Goal: Task Accomplishment & Management: Manage account settings

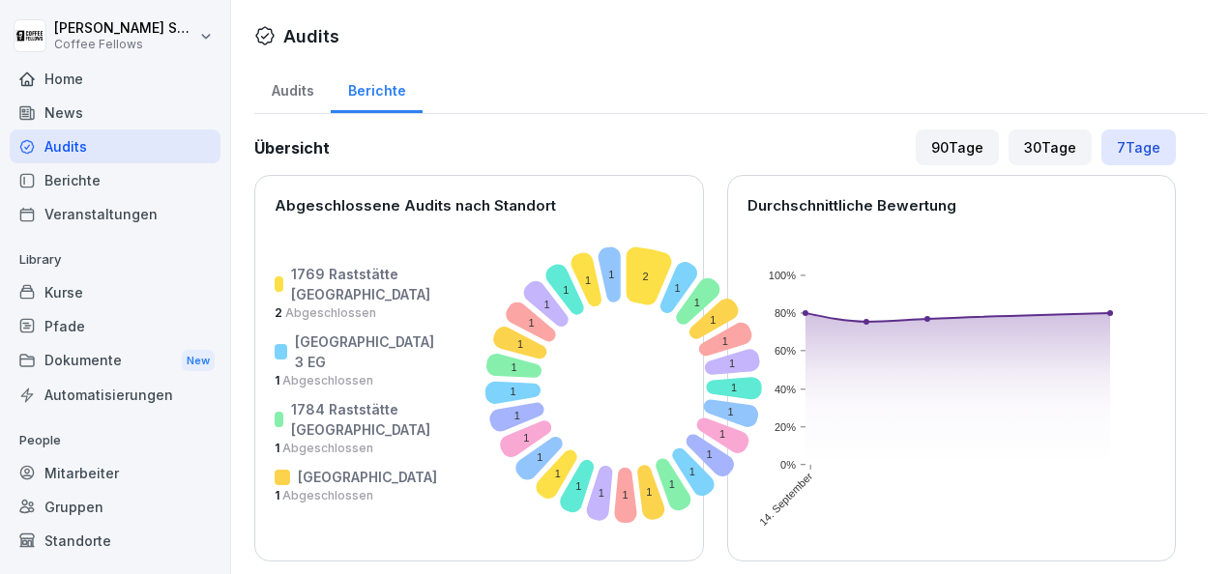
click at [64, 149] on div "Audits" at bounding box center [115, 147] width 211 height 34
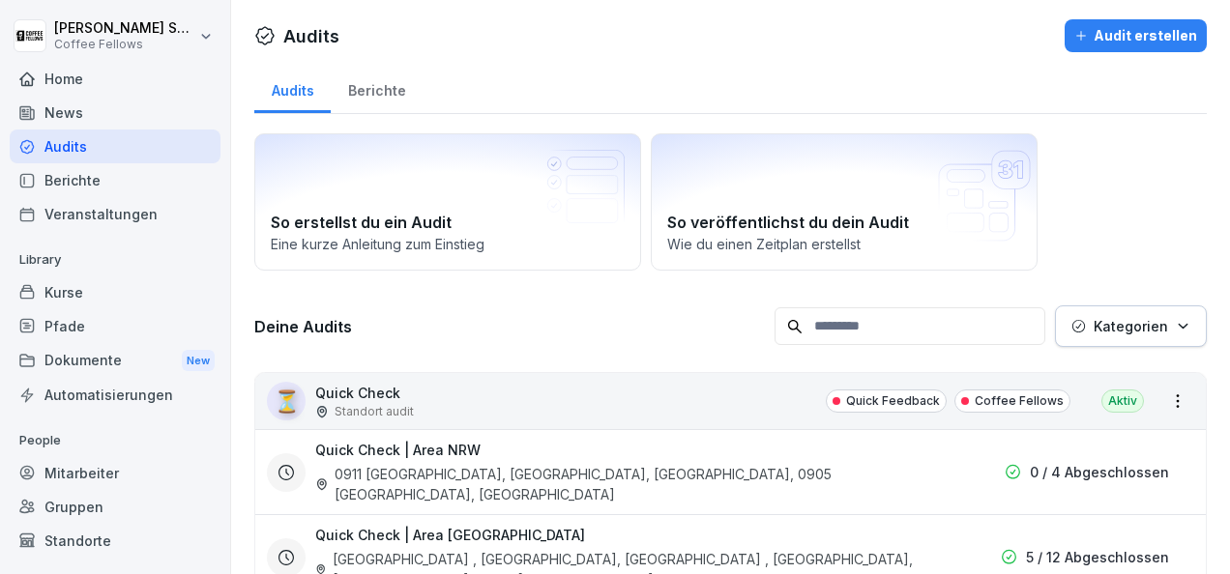
click at [380, 95] on div "Berichte" at bounding box center [377, 88] width 92 height 49
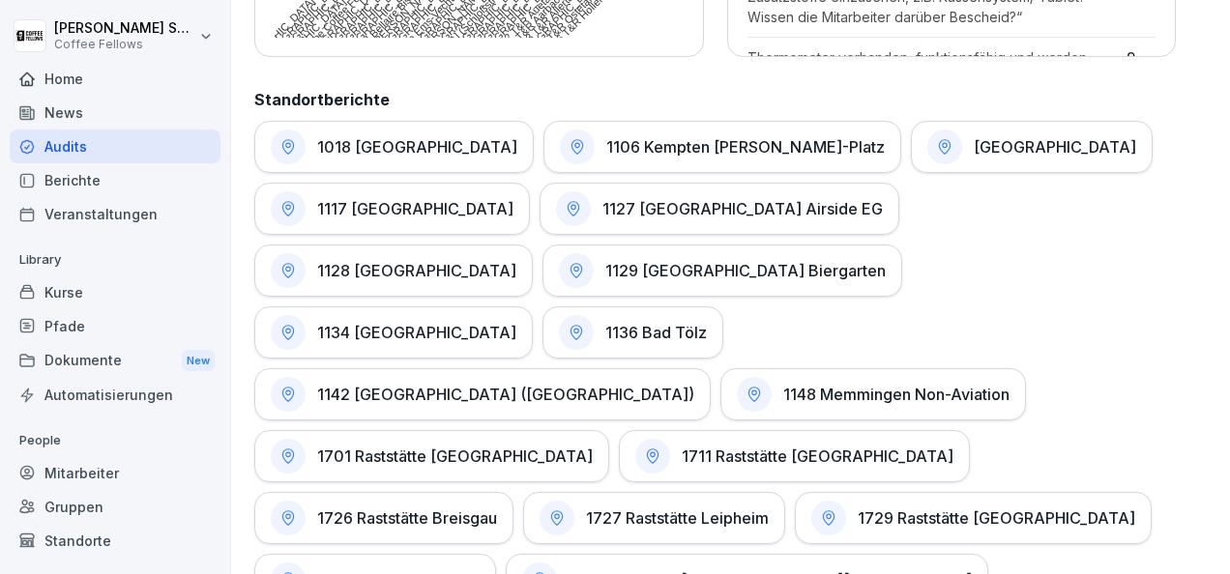
scroll to position [928, 0]
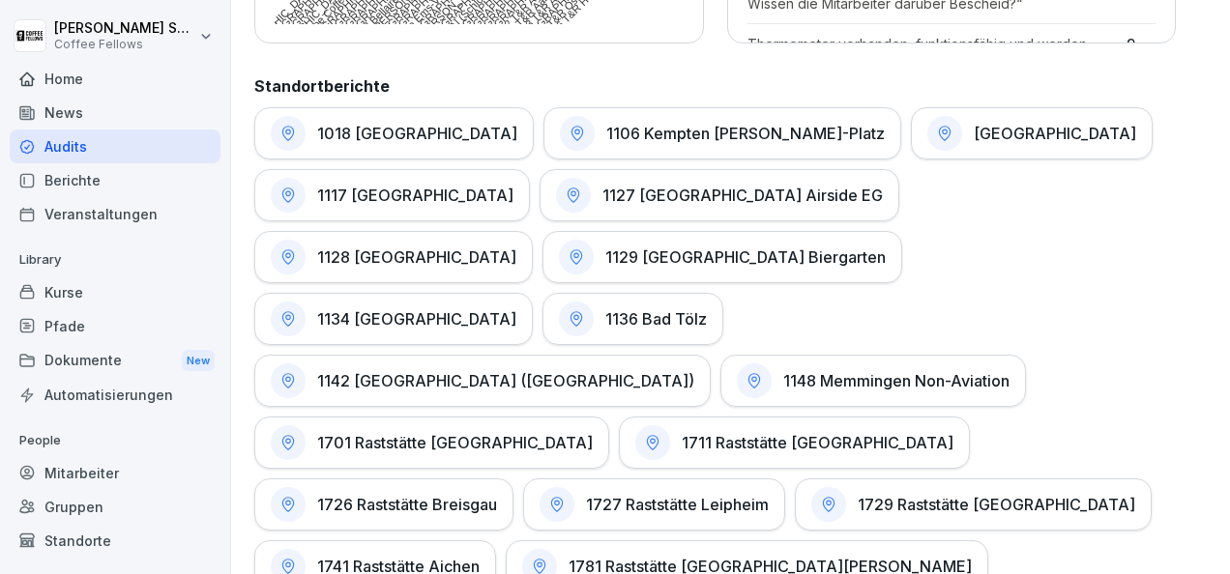
click at [393, 195] on h1 "1117 [GEOGRAPHIC_DATA]" at bounding box center [415, 195] width 196 height 19
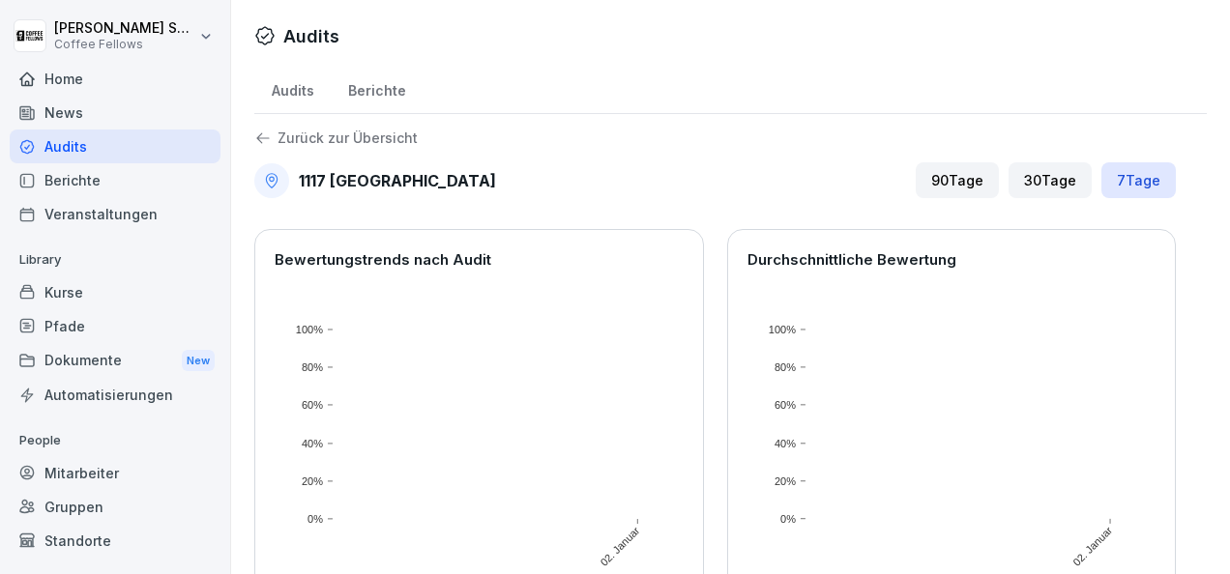
click at [1043, 186] on div "30 Tage" at bounding box center [1049, 180] width 83 height 36
click at [1017, 181] on div "30 Tage" at bounding box center [1049, 180] width 83 height 36
click at [1038, 178] on div "30 Tage" at bounding box center [1049, 180] width 83 height 36
drag, startPoint x: 1038, startPoint y: 178, endPoint x: 946, endPoint y: 174, distance: 91.9
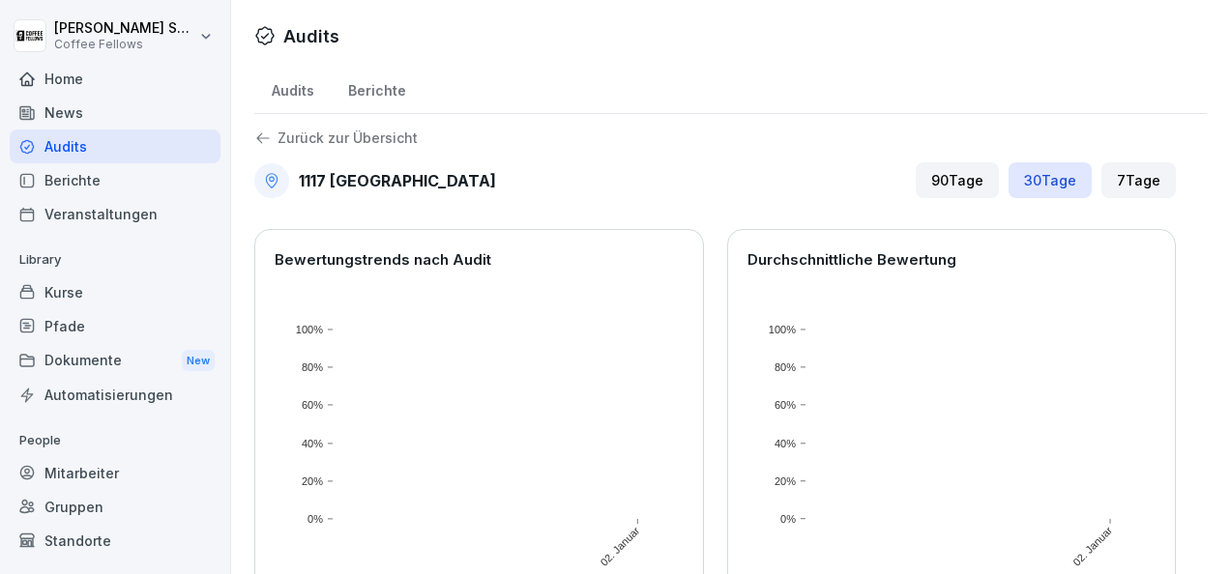
click at [946, 174] on div "90 Tage" at bounding box center [956, 180] width 83 height 36
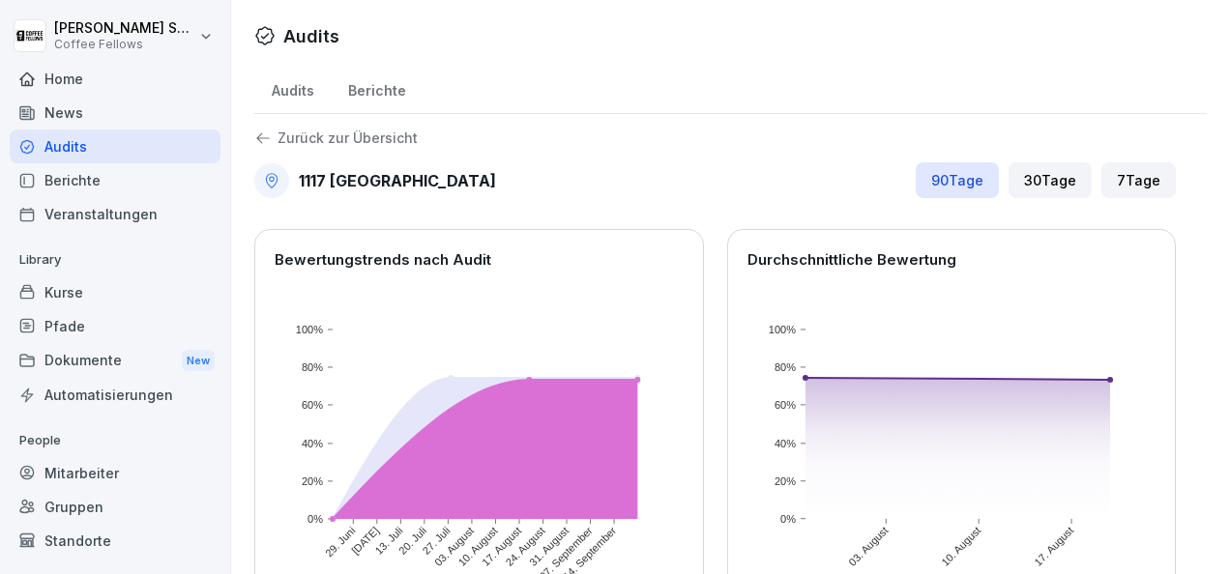
click at [1028, 180] on div "30 Tage" at bounding box center [1049, 180] width 83 height 36
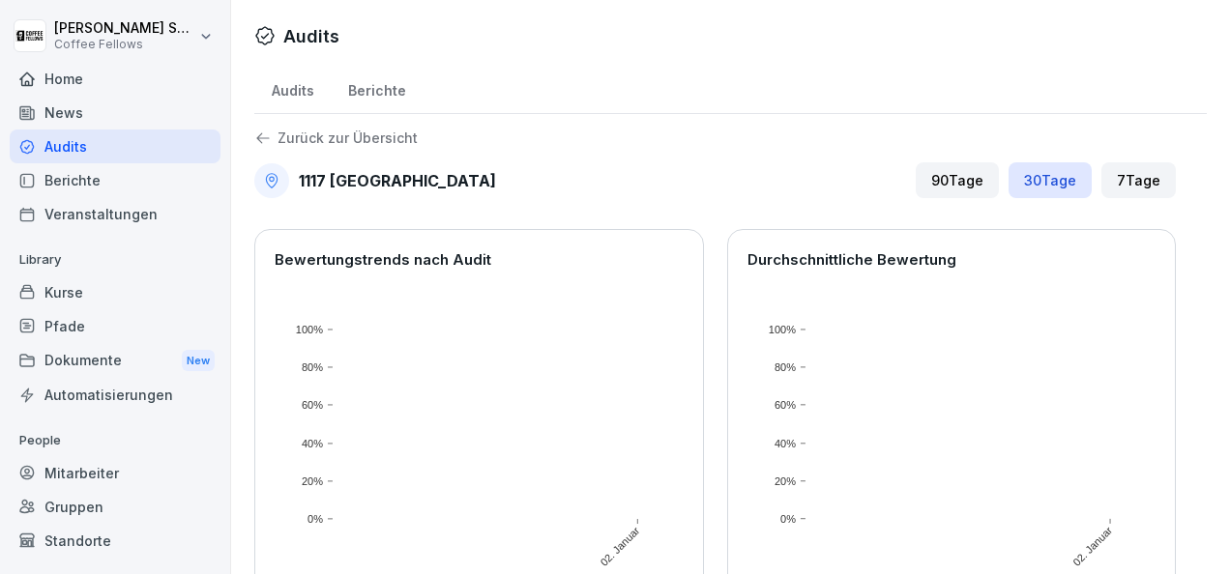
click at [957, 180] on div "90 Tage" at bounding box center [956, 180] width 83 height 36
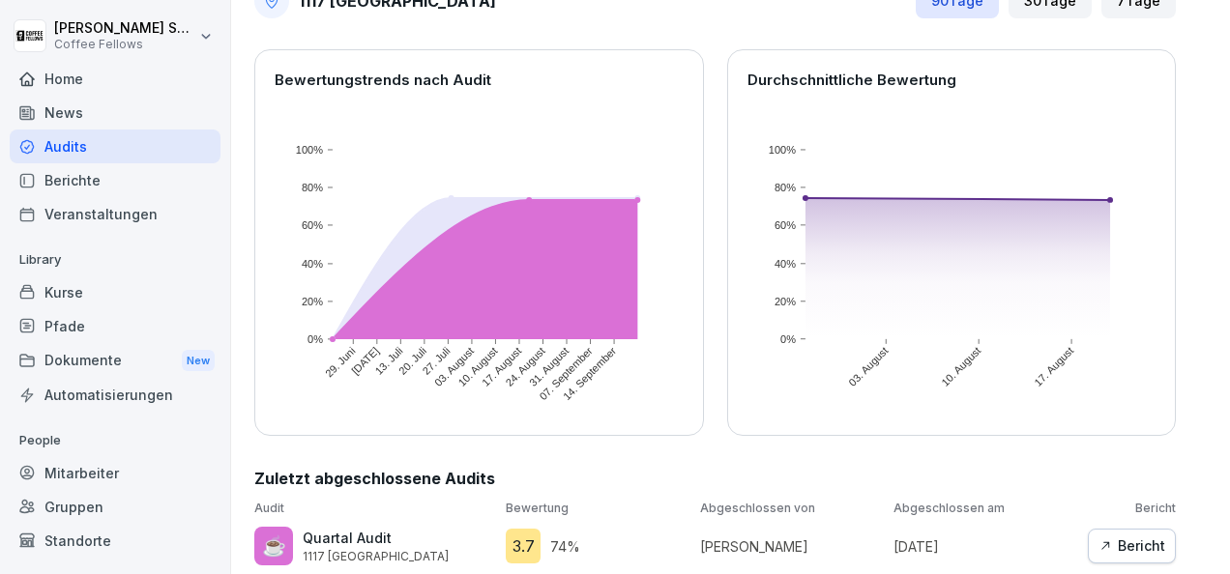
scroll to position [249, 0]
